Goal: Task Accomplishment & Management: Complete application form

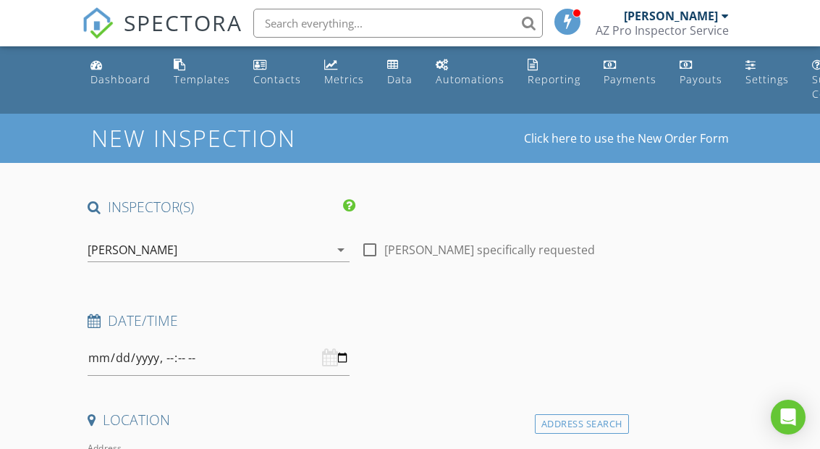
click at [117, 81] on div "Dashboard" at bounding box center [120, 79] width 60 height 14
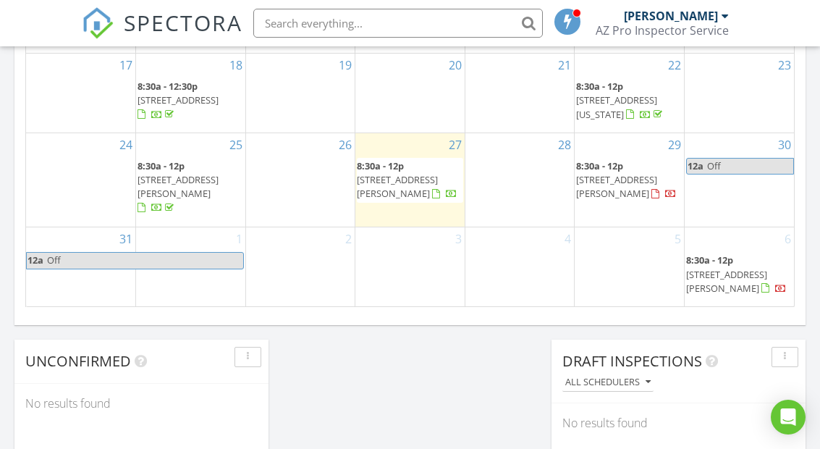
scroll to position [1073, 0]
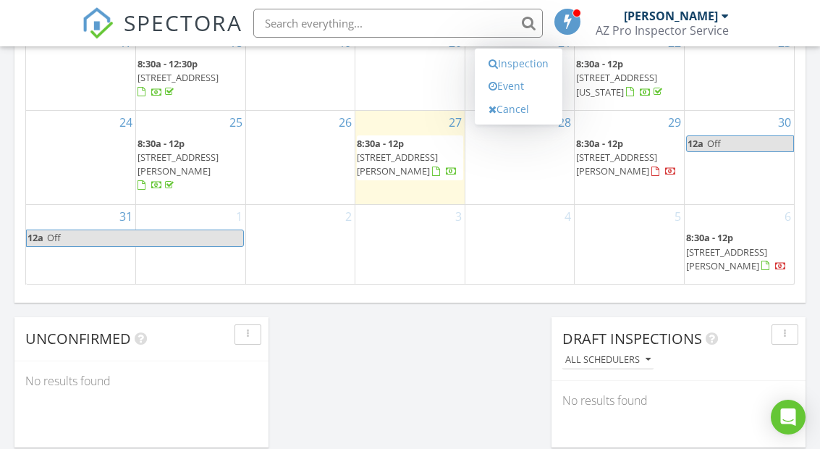
click at [538, 72] on link "Inspection" at bounding box center [518, 63] width 75 height 23
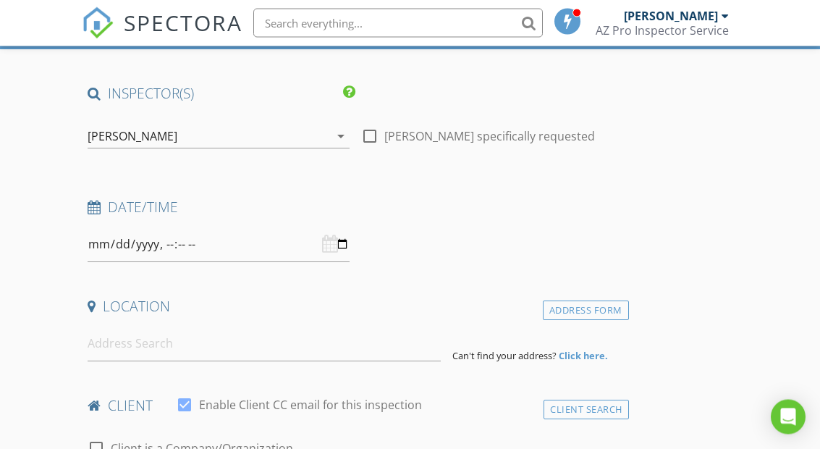
scroll to position [114, 0]
click at [133, 351] on input at bounding box center [264, 343] width 353 height 35
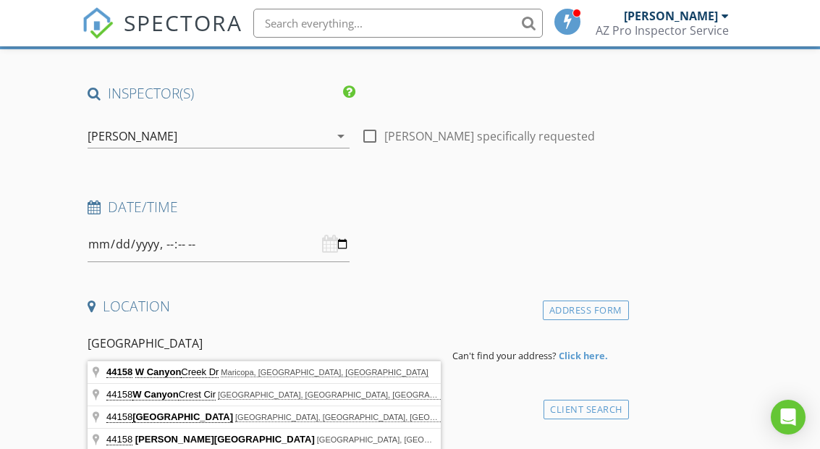
type input "44158 W Canyon Creek Dr, Maricopa, AZ, USA"
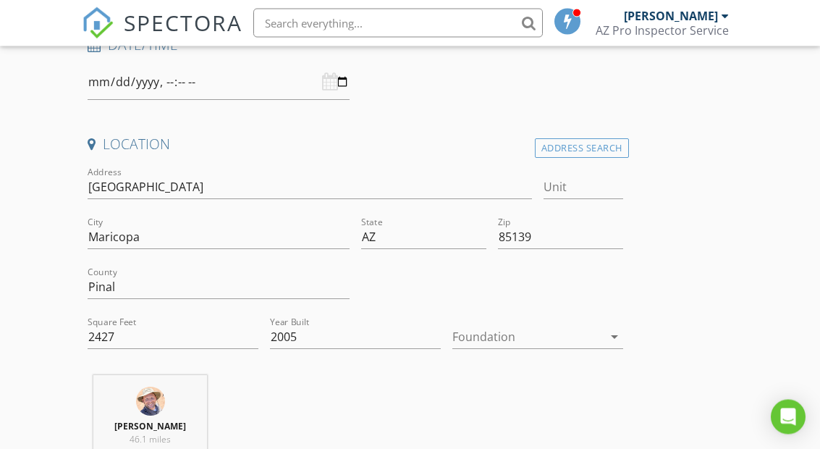
scroll to position [297, 0]
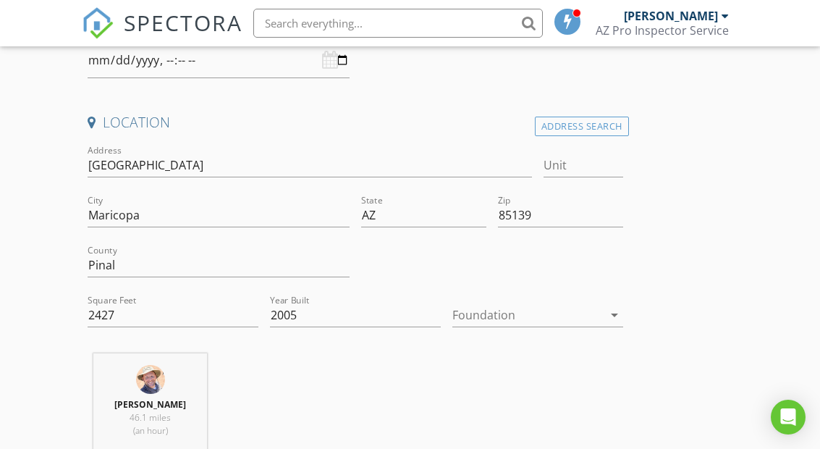
click at [588, 316] on div at bounding box center [527, 314] width 151 height 23
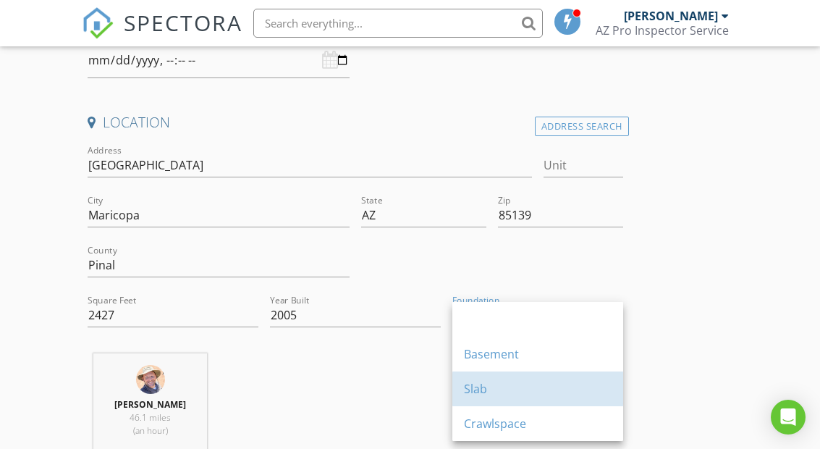
click at [488, 390] on div "Slab" at bounding box center [538, 388] width 148 height 17
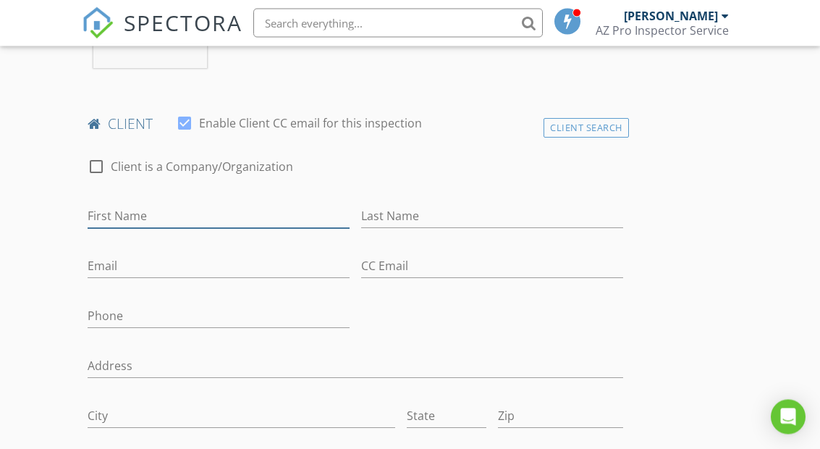
click at [127, 218] on input "First Name" at bounding box center [219, 217] width 262 height 24
type input "[PERSON_NAME]"
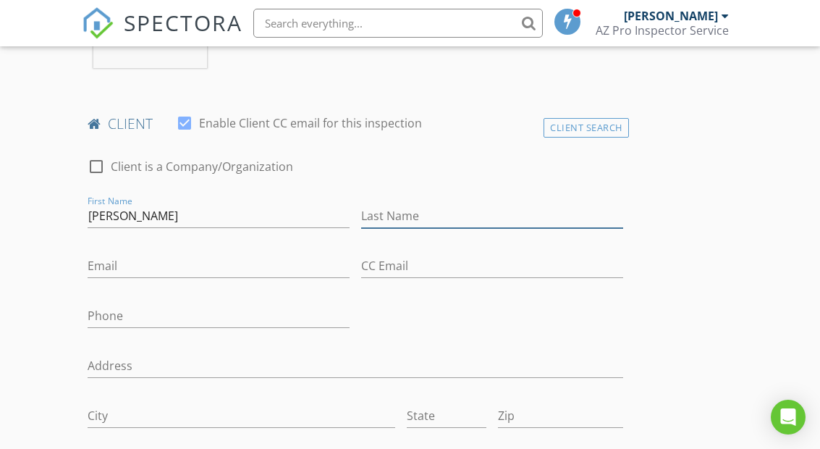
click at [378, 210] on input "Last Name" at bounding box center [492, 216] width 262 height 24
type input "[PERSON_NAME]"
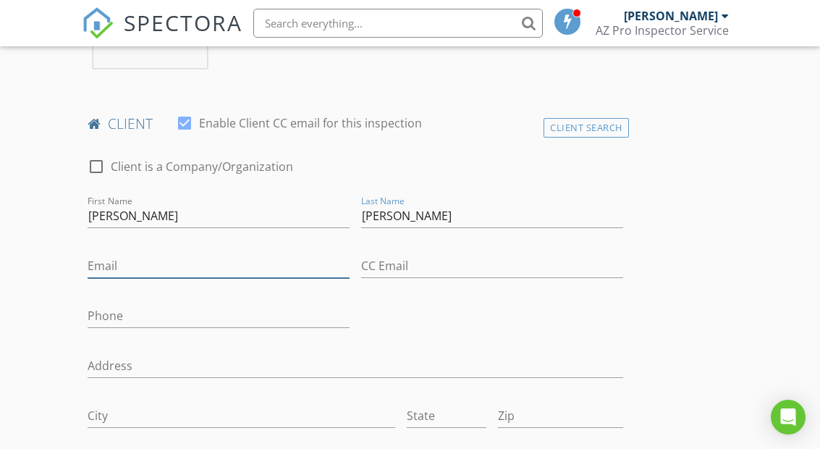
click at [112, 260] on input "Email" at bounding box center [219, 266] width 262 height 24
type input "Cole.olson123@yahoo.com"
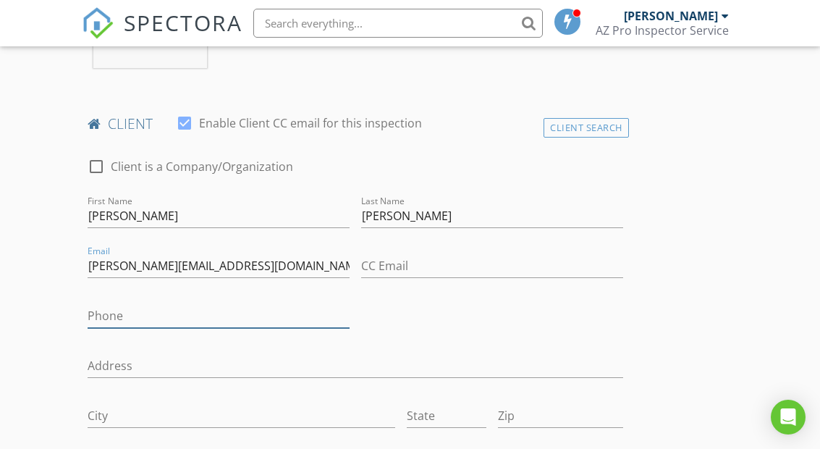
click at [115, 316] on input "Phone" at bounding box center [219, 316] width 262 height 24
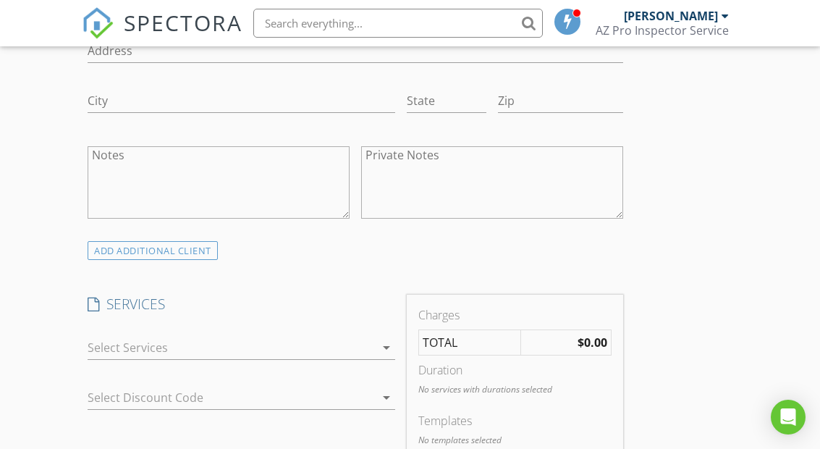
scroll to position [1015, 0]
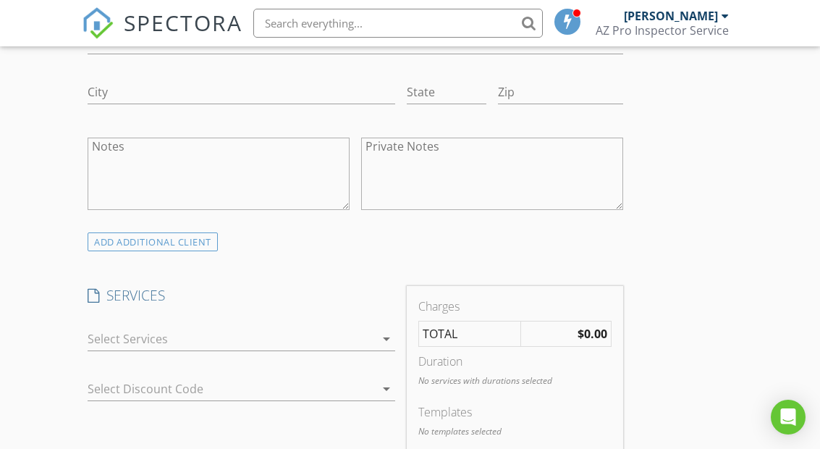
type input "[PHONE_NUMBER]"
click at [111, 337] on div at bounding box center [231, 338] width 287 height 23
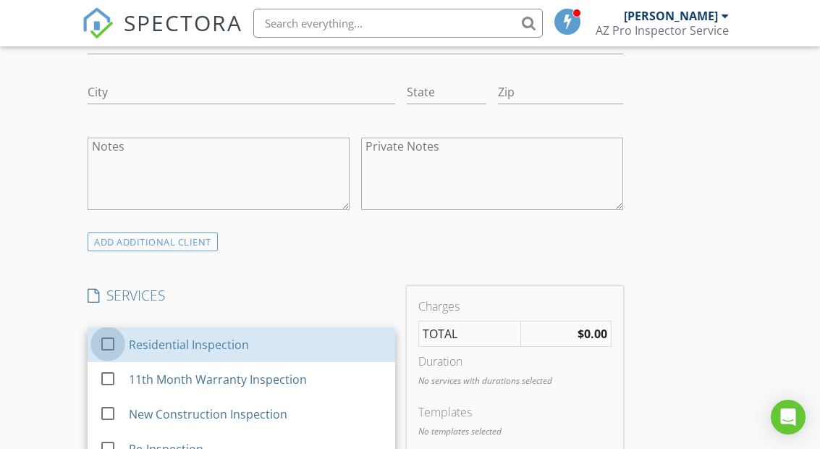
click at [113, 339] on div at bounding box center [108, 343] width 25 height 25
checkbox input "true"
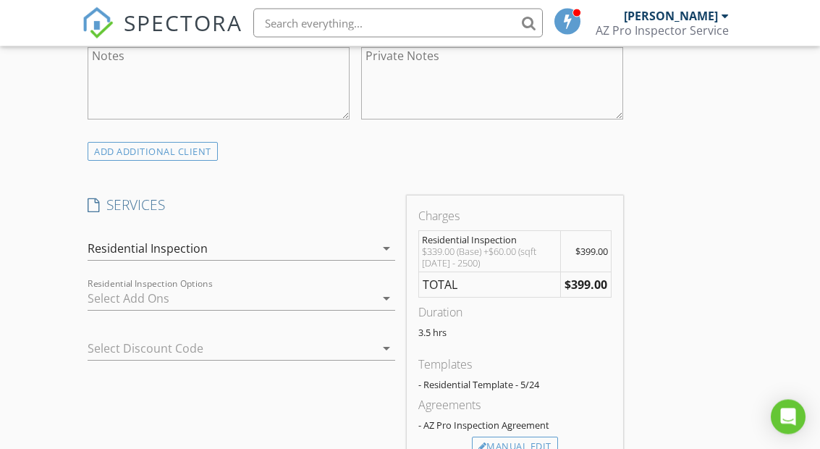
scroll to position [1104, 0]
click at [114, 305] on div at bounding box center [231, 299] width 287 height 23
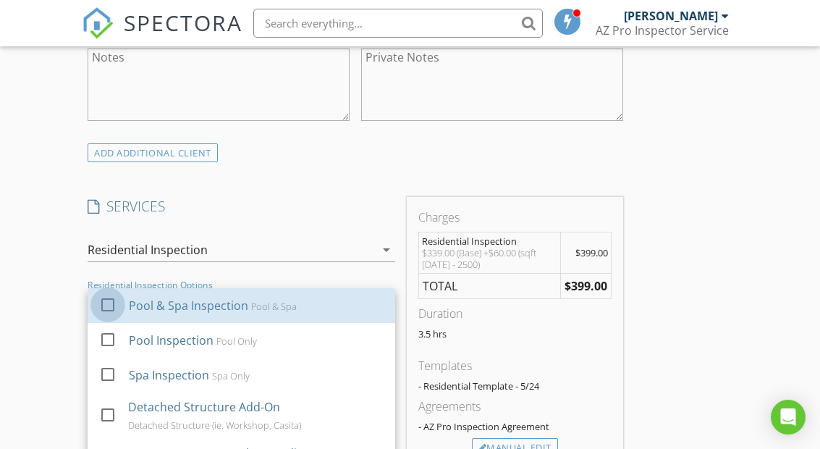
click at [100, 302] on div at bounding box center [108, 304] width 25 height 25
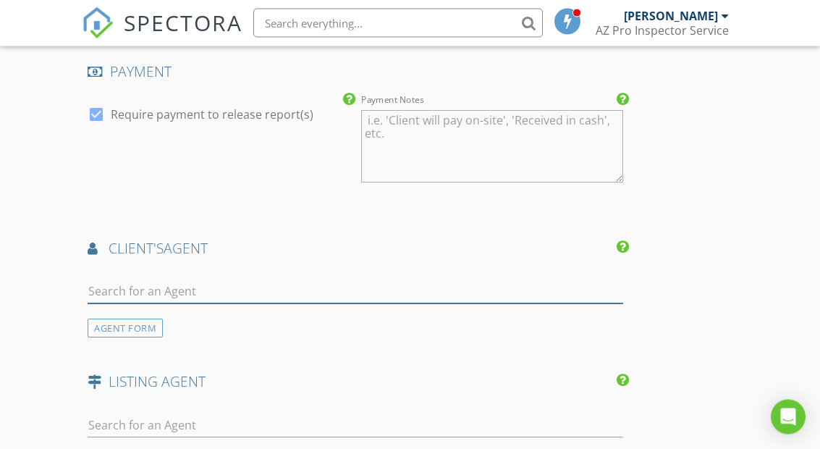
click at [116, 287] on input "text" at bounding box center [355, 292] width 535 height 24
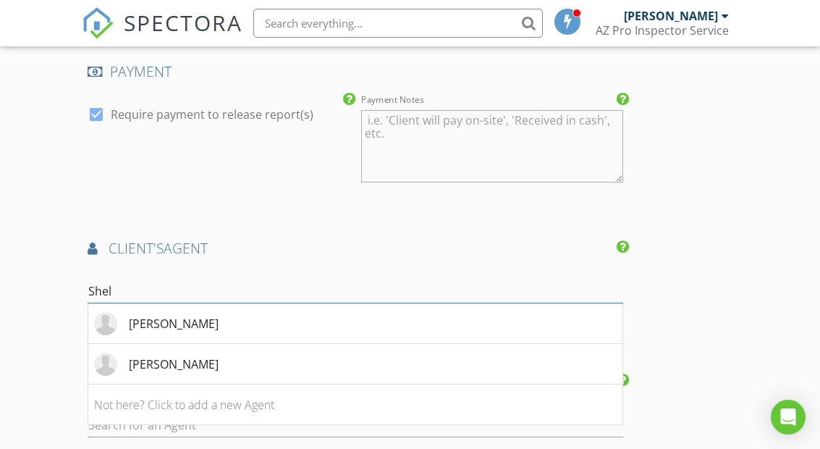
type input "Shell"
click at [158, 365] on div "[PERSON_NAME]" at bounding box center [174, 363] width 90 height 17
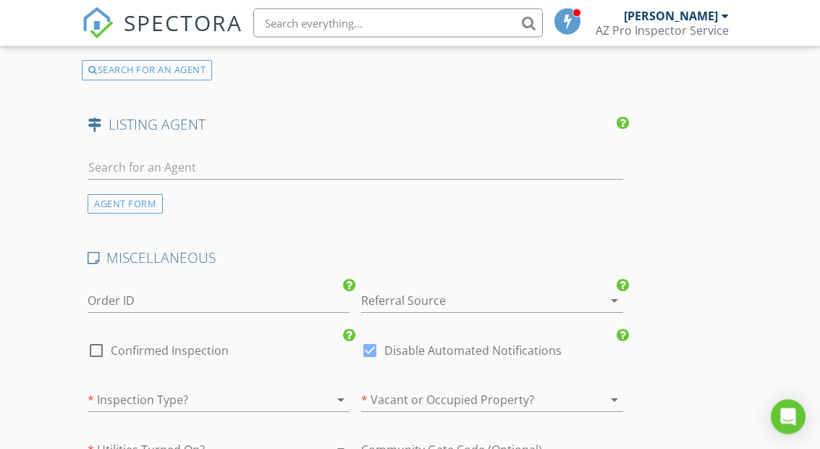
scroll to position [2403, 0]
click at [554, 292] on div at bounding box center [471, 298] width 221 height 23
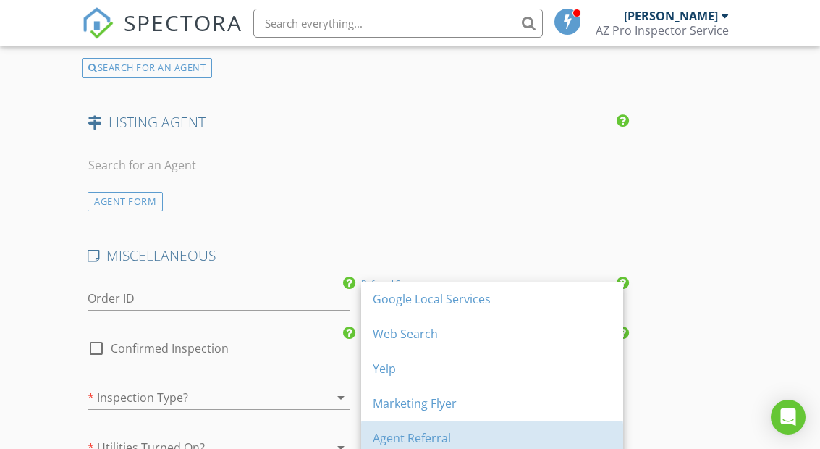
click at [448, 434] on div "Agent Referral" at bounding box center [492, 437] width 239 height 17
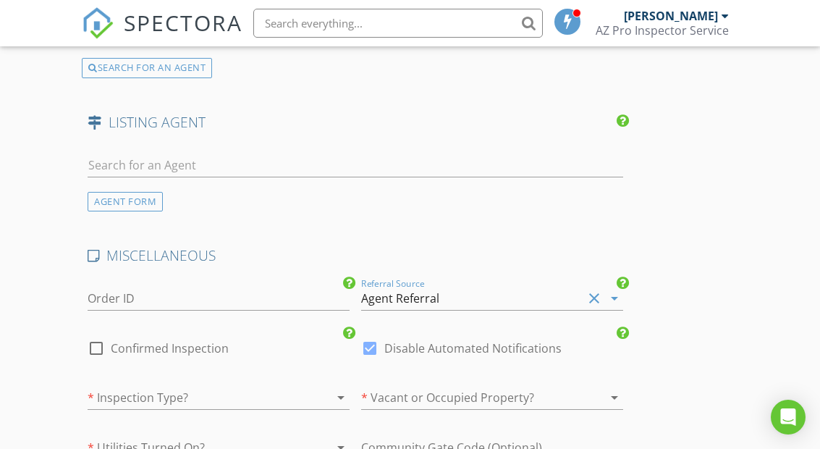
click at [132, 402] on div at bounding box center [198, 397] width 221 height 23
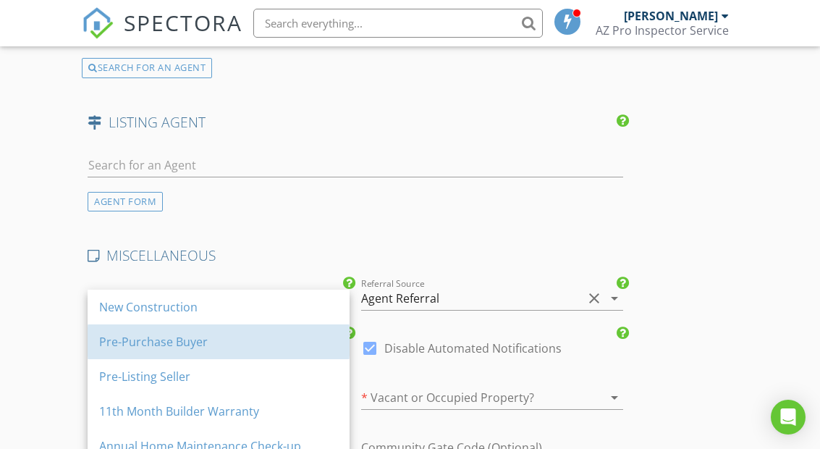
click at [132, 348] on div "Pre-Purchase Buyer" at bounding box center [218, 341] width 239 height 17
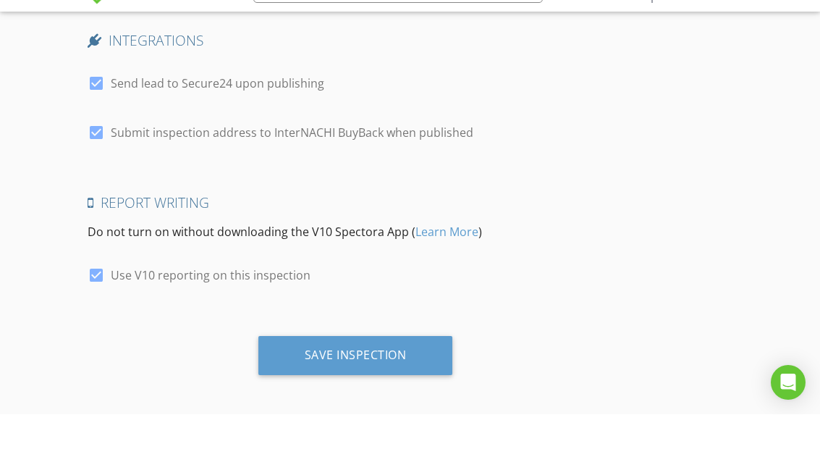
scroll to position [3010, 0]
click at [320, 381] on div "Save Inspection" at bounding box center [356, 388] width 102 height 14
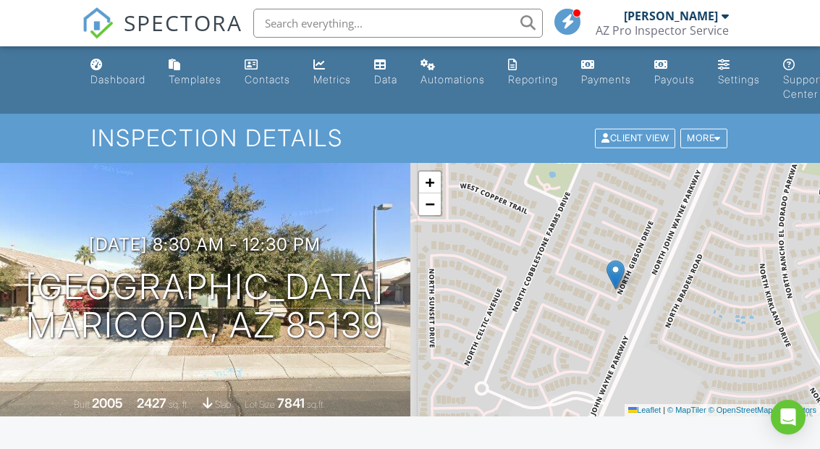
click at [129, 76] on div "Dashboard" at bounding box center [117, 79] width 55 height 12
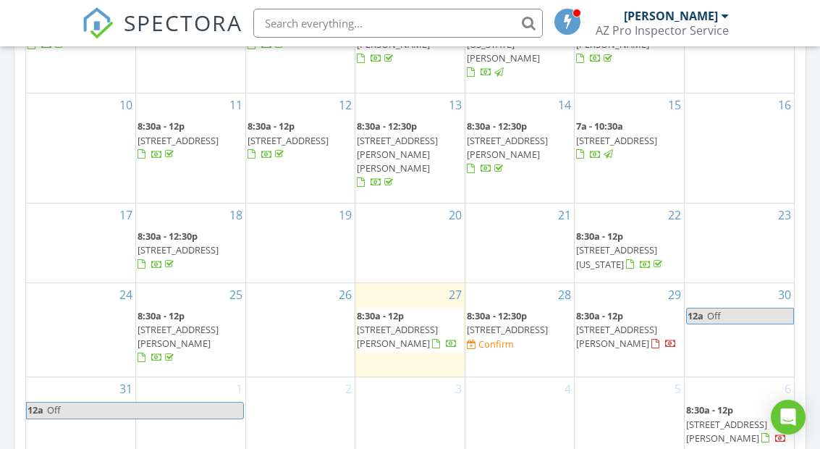
scroll to position [915, 0]
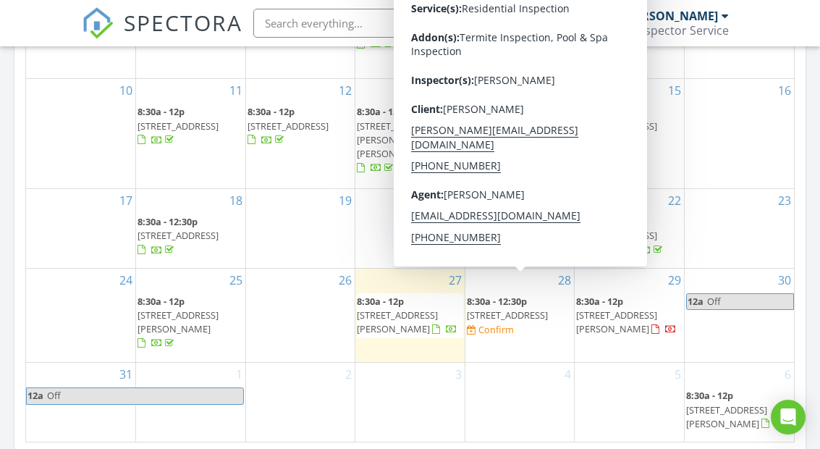
click at [528, 308] on span "44158 Canyon Creek Dr, Maricopa 85139" at bounding box center [507, 314] width 81 height 13
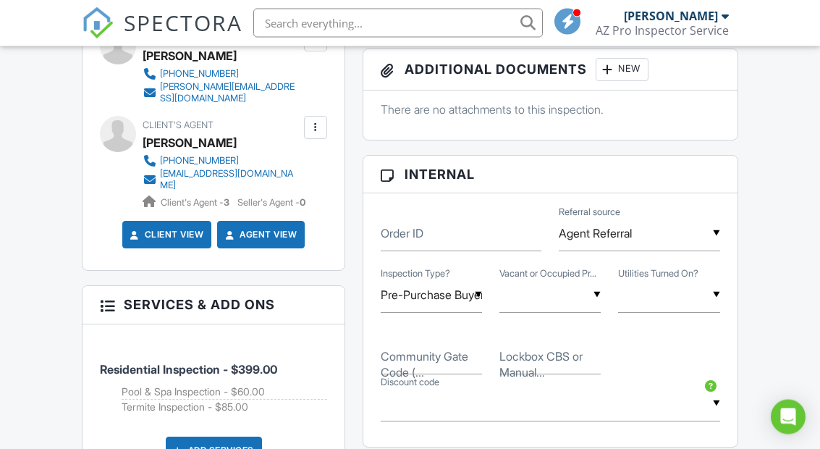
scroll to position [766, 0]
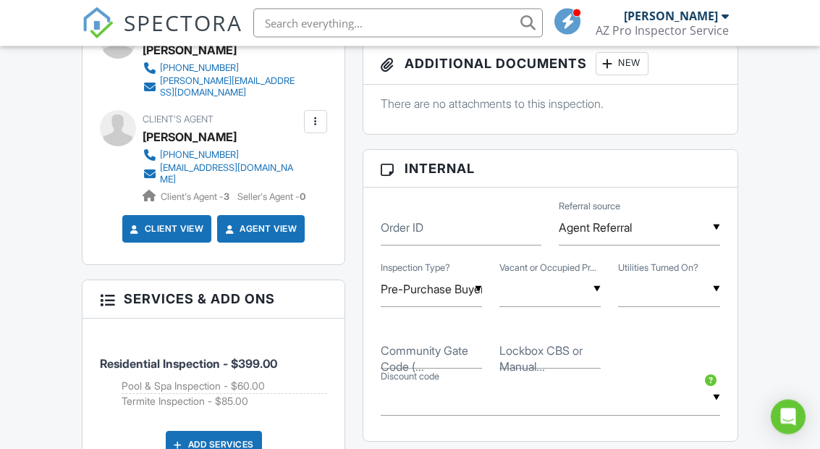
click at [542, 365] on label "Lockbox CBS or Manual..." at bounding box center [554, 359] width 110 height 33
click at [542, 365] on input "Lockbox CBS or Manual..." at bounding box center [549, 351] width 101 height 35
type input "4567890"
click at [684, 298] on input "text" at bounding box center [668, 288] width 101 height 35
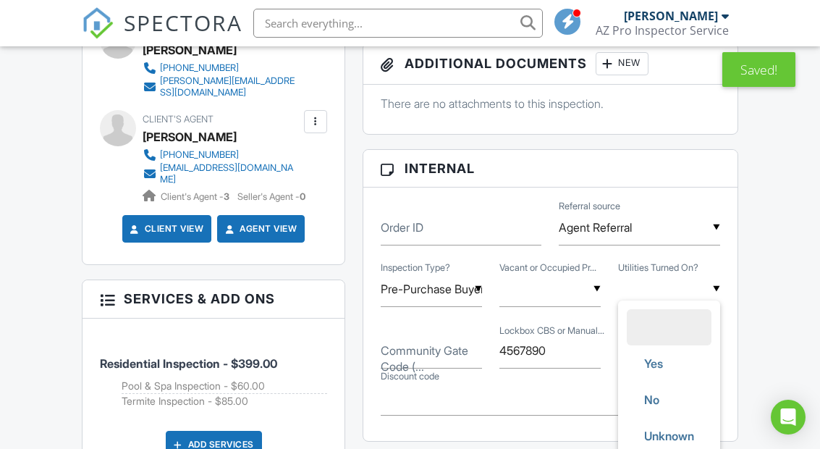
click at [683, 363] on li "Yes" at bounding box center [669, 363] width 85 height 36
type input "Yes"
click at [583, 307] on input "text" at bounding box center [549, 288] width 101 height 35
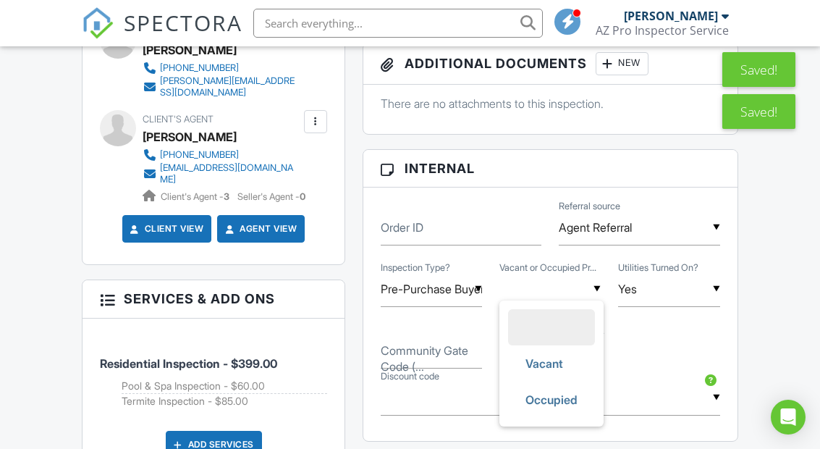
click at [565, 365] on span "Vacant" at bounding box center [544, 363] width 61 height 36
type input "Vacant"
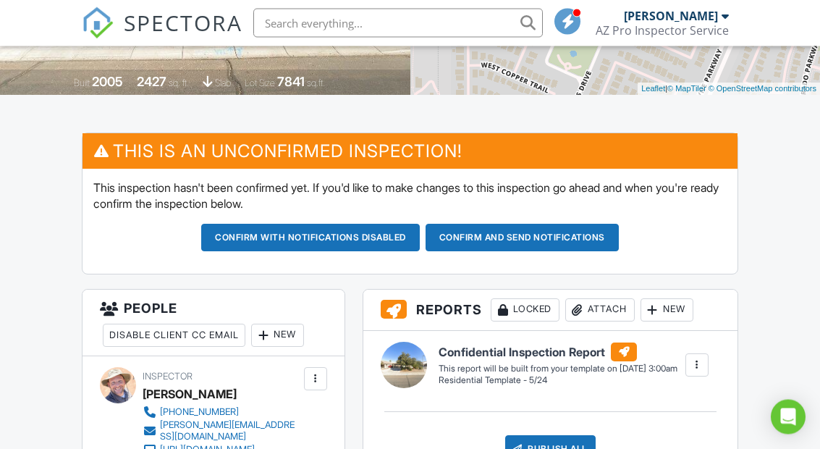
scroll to position [305, 0]
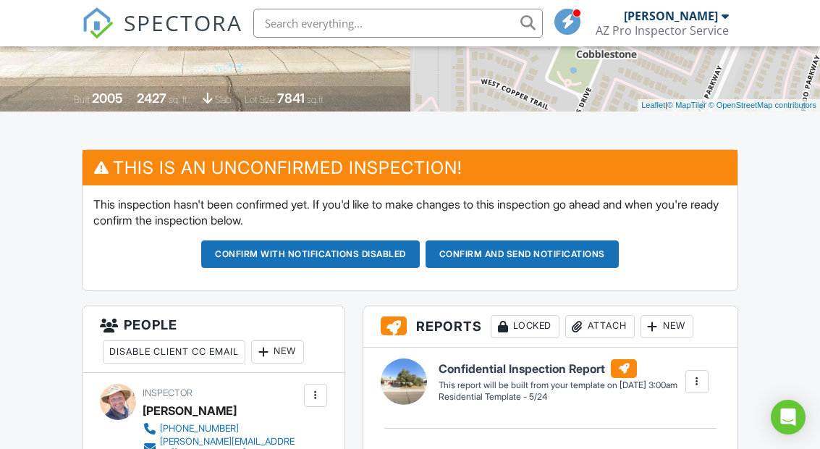
click at [420, 255] on button "Confirm and send notifications" at bounding box center [310, 254] width 219 height 28
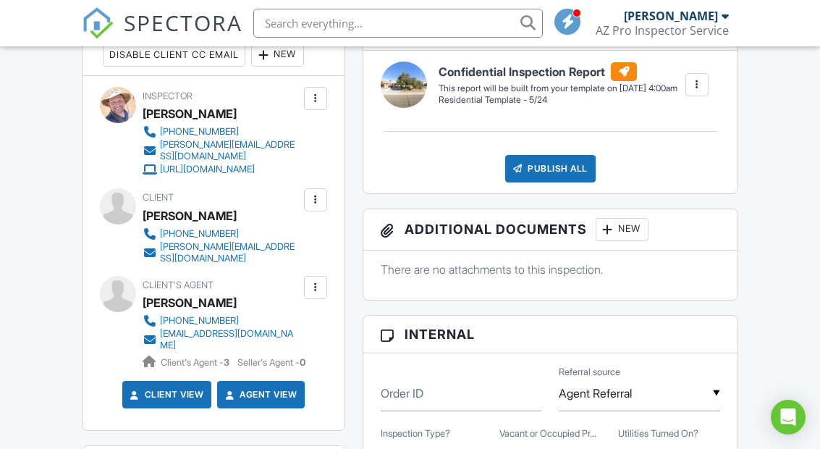
scroll to position [404, 0]
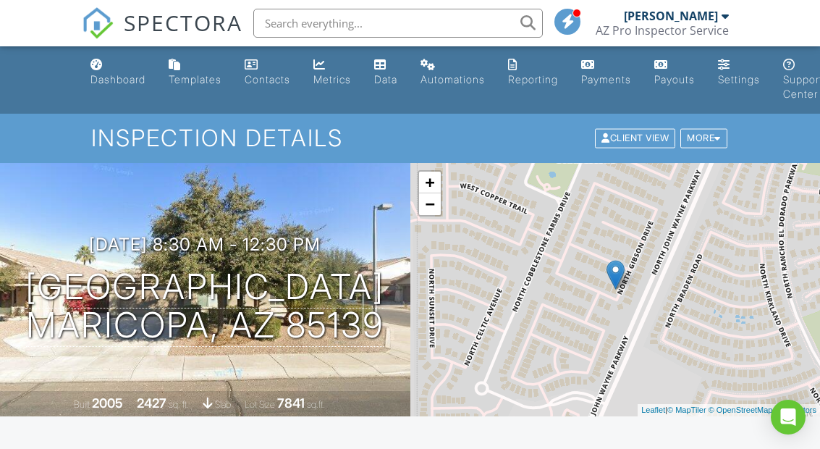
click at [118, 80] on div "Dashboard" at bounding box center [117, 79] width 55 height 12
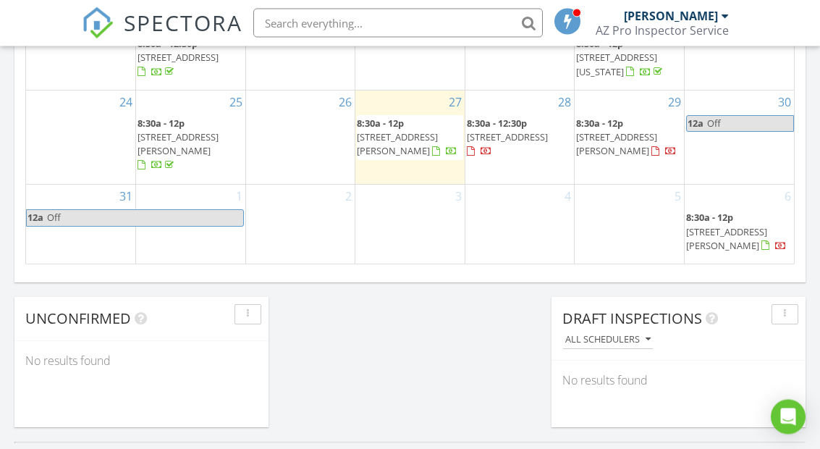
scroll to position [1093, 0]
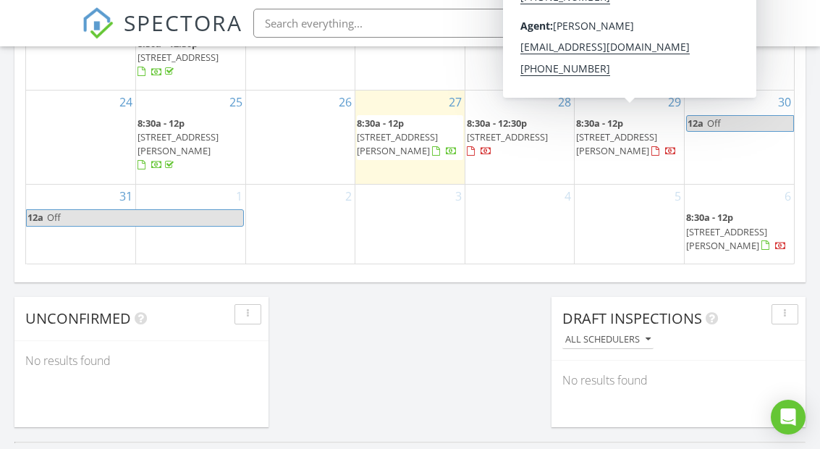
click at [655, 130] on span "[STREET_ADDRESS][PERSON_NAME]" at bounding box center [616, 143] width 81 height 27
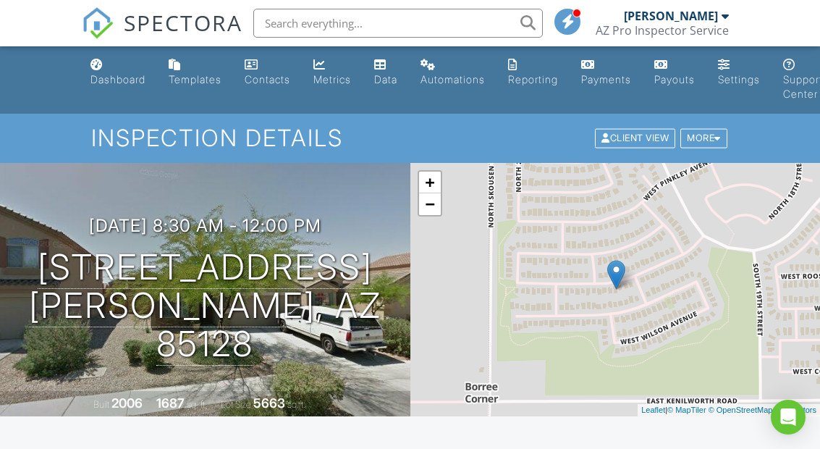
click at [115, 80] on div "Dashboard" at bounding box center [117, 79] width 55 height 12
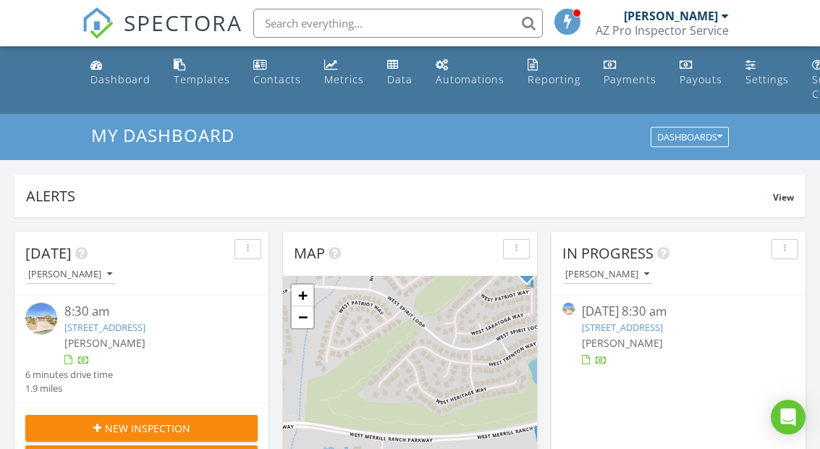
scroll to position [203, 0]
